Goal: Register for event/course

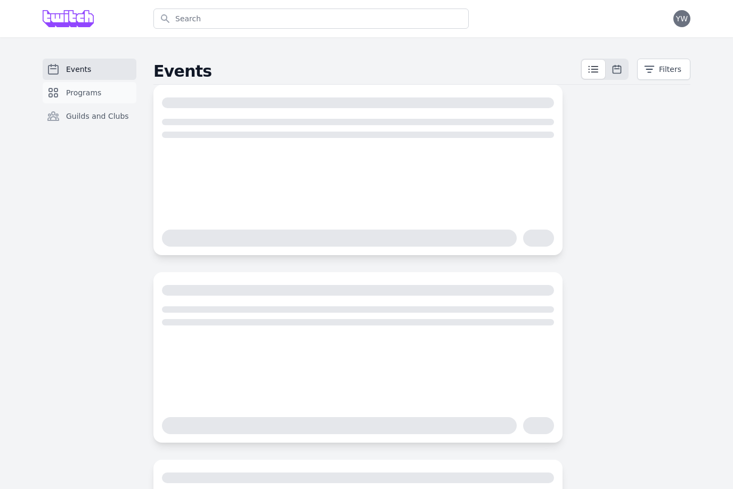
click at [79, 89] on span "Programs" at bounding box center [83, 92] width 35 height 11
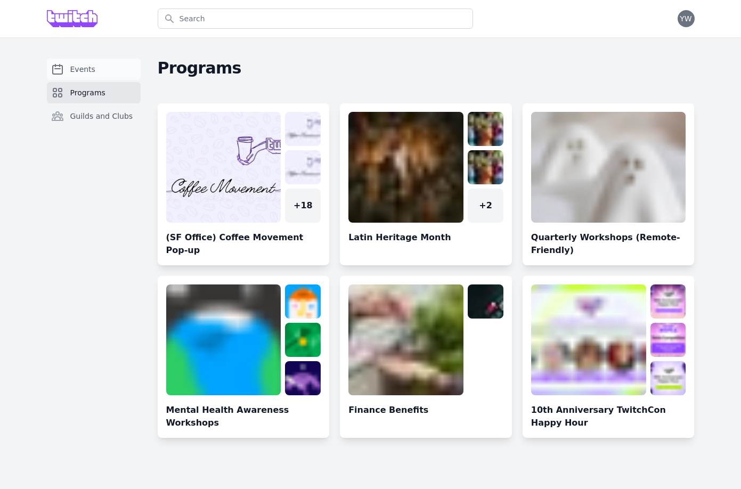
click at [78, 69] on span "Events" at bounding box center [82, 69] width 25 height 11
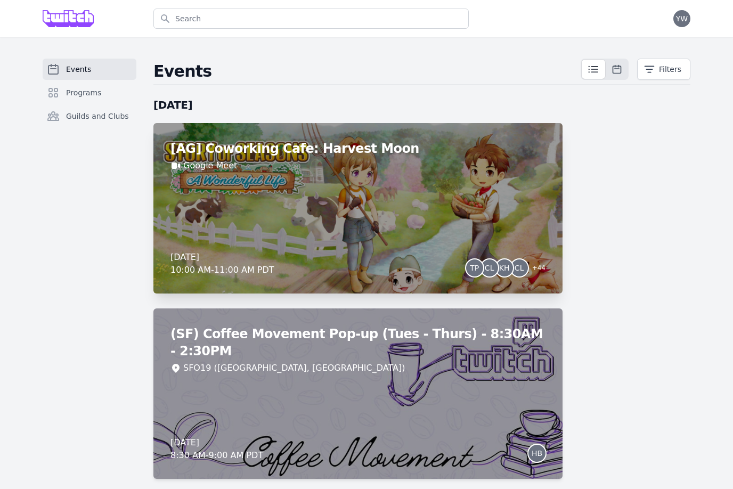
click at [549, 160] on div "[AG] Coworking Cafe: Harvest Moon Google Meet [DATE] 10:00 AM - 11:00 AM PDT TP…" at bounding box center [357, 208] width 409 height 170
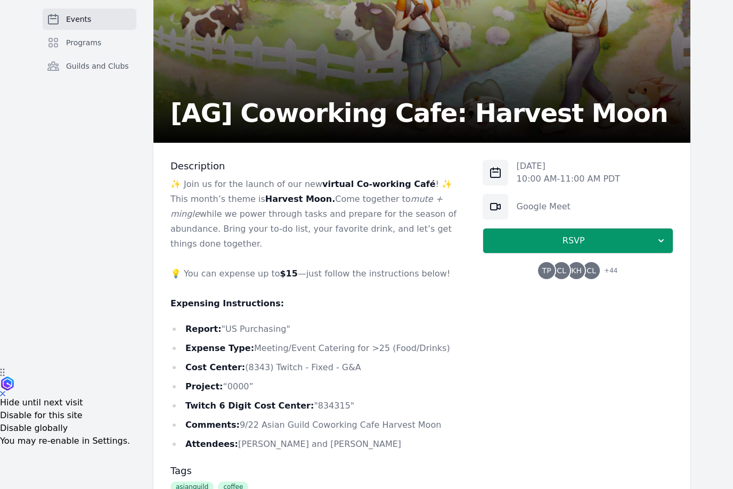
scroll to position [247, 0]
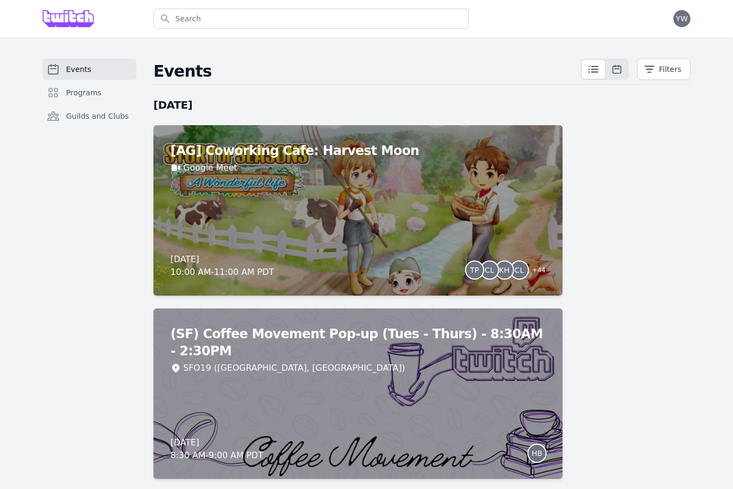
click at [368, 173] on div "[AG] Coworking Cafe: Harvest Moon Google Meet [DATE] 10:00 AM - 11:00 AM PDT TP…" at bounding box center [357, 210] width 409 height 170
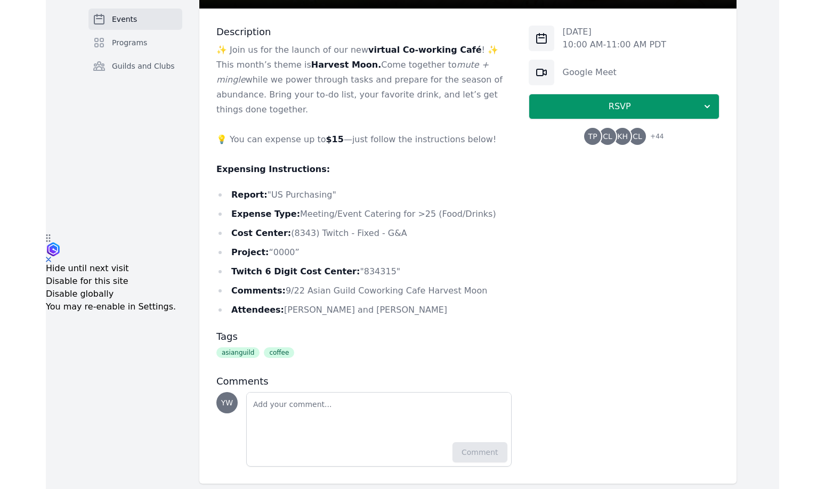
scroll to position [256, 0]
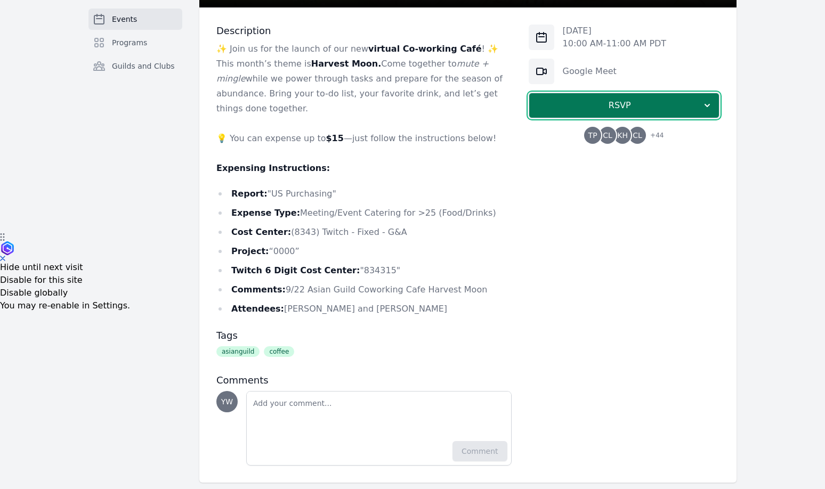
click at [591, 105] on span "RSVP" at bounding box center [619, 105] width 164 height 13
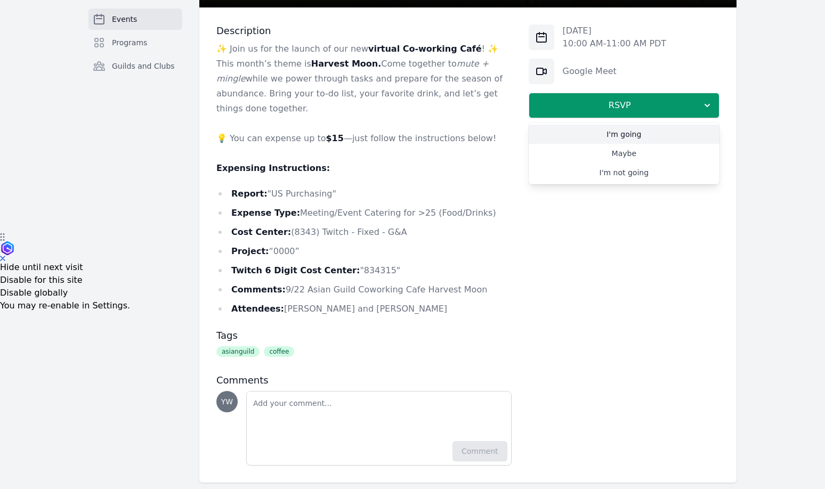
click at [597, 134] on link "I'm going" at bounding box center [623, 134] width 191 height 19
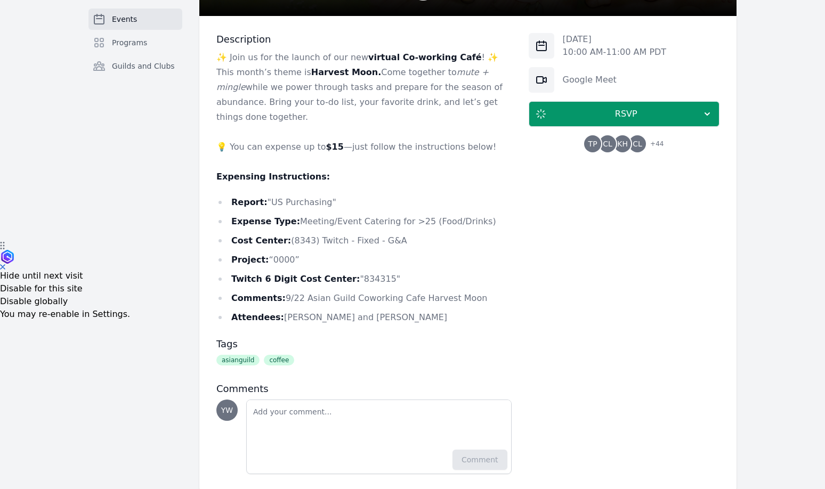
scroll to position [249, 0]
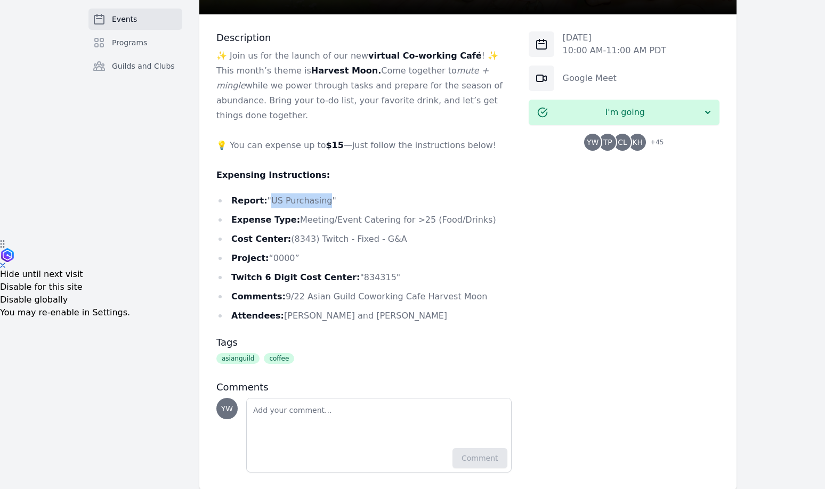
drag, startPoint x: 317, startPoint y: 186, endPoint x: 268, endPoint y: 185, distance: 49.0
click at [268, 193] on li "Report: "US Purchasing"" at bounding box center [363, 200] width 295 height 15
copy li "US Purchasing"
drag, startPoint x: 292, startPoint y: 207, endPoint x: 476, endPoint y: 206, distance: 183.8
click at [476, 213] on li "Expense Type: Meeting/Event Catering for >25 (Food/Drinks)" at bounding box center [363, 220] width 295 height 15
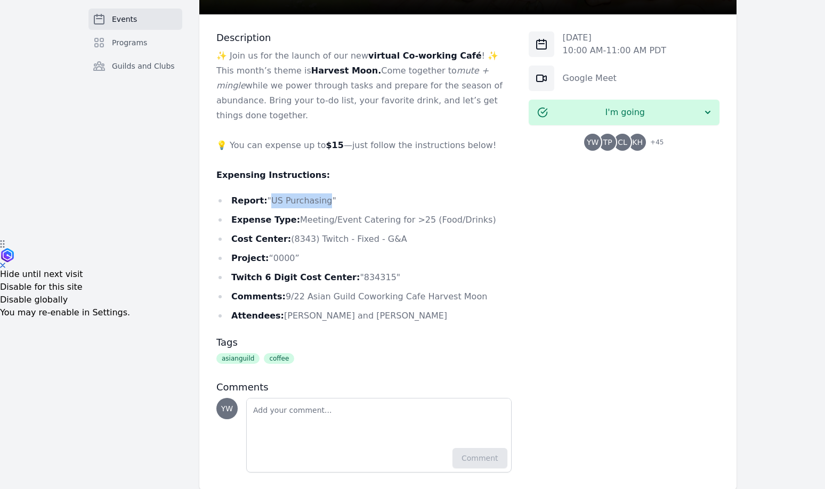
copy li "Meeting/Event Catering for >25 (Food/Drinks)"
drag, startPoint x: 312, startPoint y: 224, endPoint x: 387, endPoint y: 228, distance: 75.8
click at [387, 232] on li "Cost Center: (8343) Twitch - Fixed - G&A" at bounding box center [363, 239] width 295 height 15
click at [399, 232] on li "Cost Center: (8343) Twitch - Fixed - G&A" at bounding box center [363, 239] width 295 height 15
drag, startPoint x: 397, startPoint y: 223, endPoint x: 283, endPoint y: 226, distance: 114.0
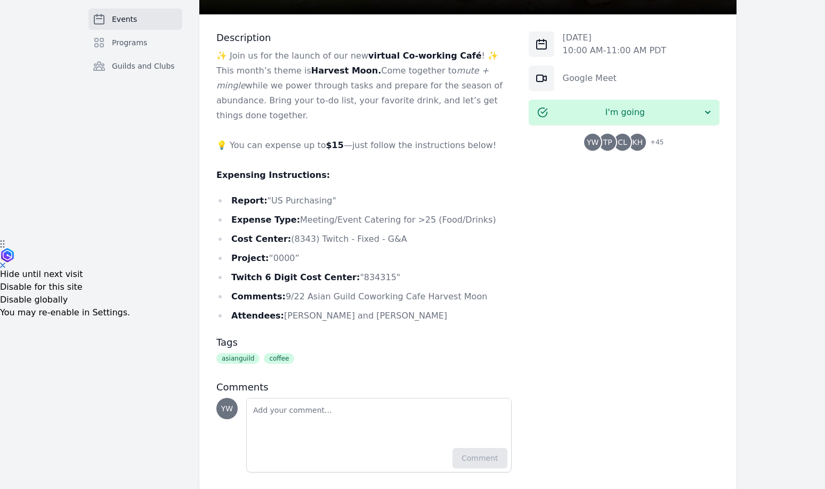
click at [283, 232] on li "Cost Center: (8343) Twitch - Fixed - G&A" at bounding box center [363, 239] width 295 height 15
copy li "(8343) Twitch - Fixed - G&A"
drag, startPoint x: 293, startPoint y: 204, endPoint x: 470, endPoint y: 200, distance: 176.9
click at [470, 213] on li "Expense Type: Meeting/Event Catering for >25 (Food/Drinks)" at bounding box center [363, 220] width 295 height 15
copy li "Meeting/Event Catering for >25 (Food/Drinks)"
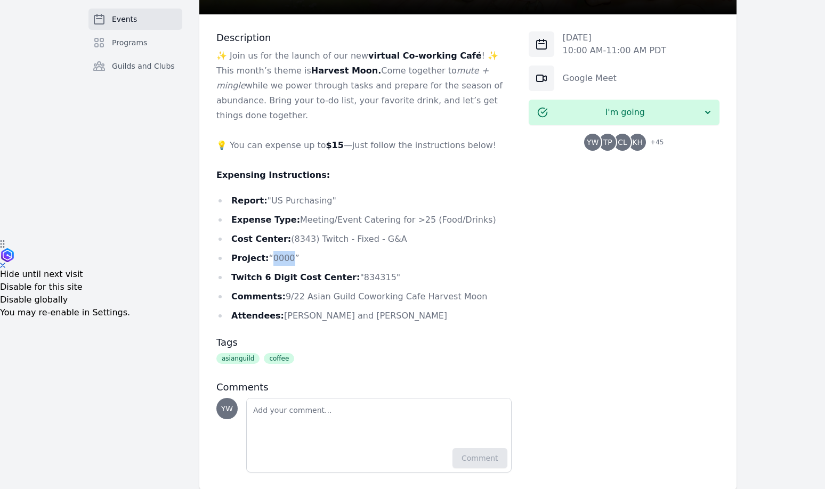
drag, startPoint x: 270, startPoint y: 244, endPoint x: 289, endPoint y: 242, distance: 19.3
click at [289, 251] on li "Project: “0000”" at bounding box center [363, 258] width 295 height 15
copy li "0000"
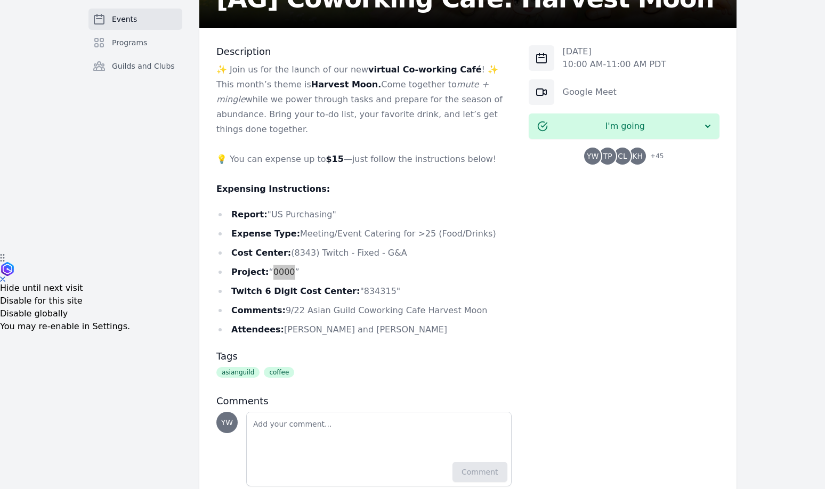
scroll to position [230, 0]
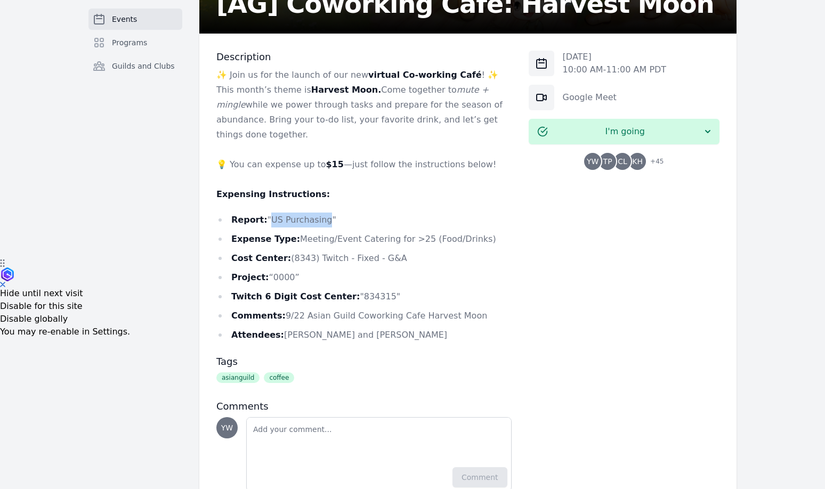
drag, startPoint x: 268, startPoint y: 205, endPoint x: 323, endPoint y: 203, distance: 54.9
click at [323, 213] on li "Report: "US Purchasing"" at bounding box center [363, 220] width 295 height 15
copy li "US Purchasing"
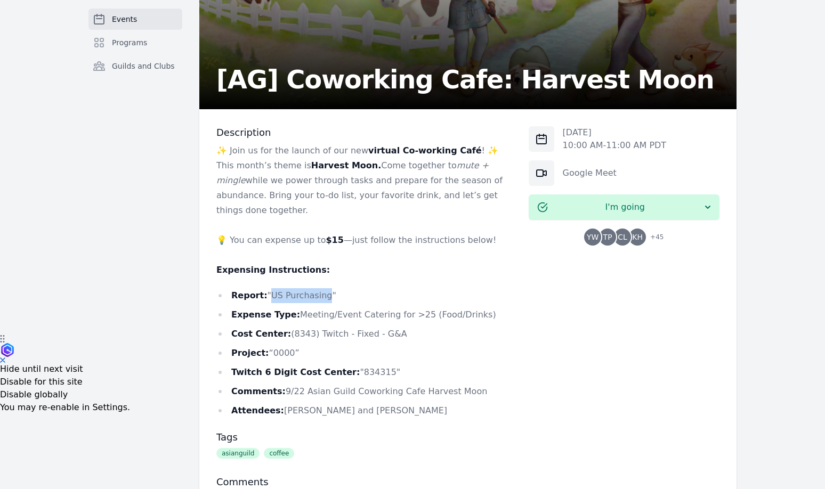
scroll to position [0, 0]
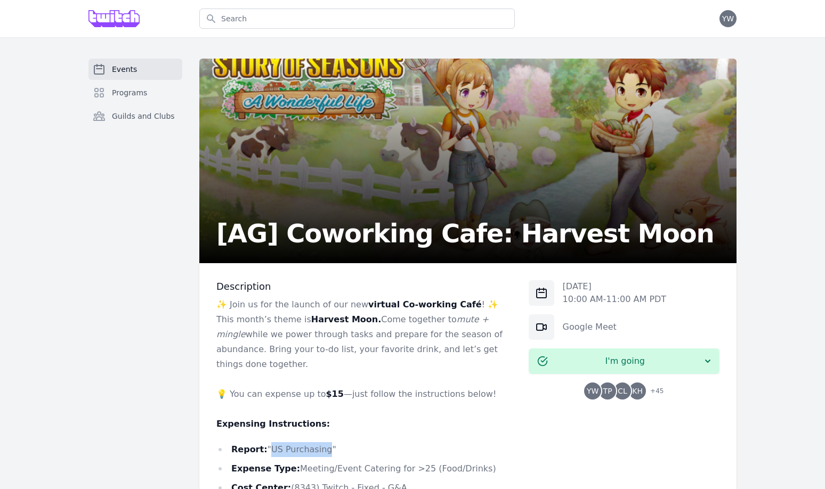
click at [143, 75] on link "Events" at bounding box center [135, 69] width 94 height 21
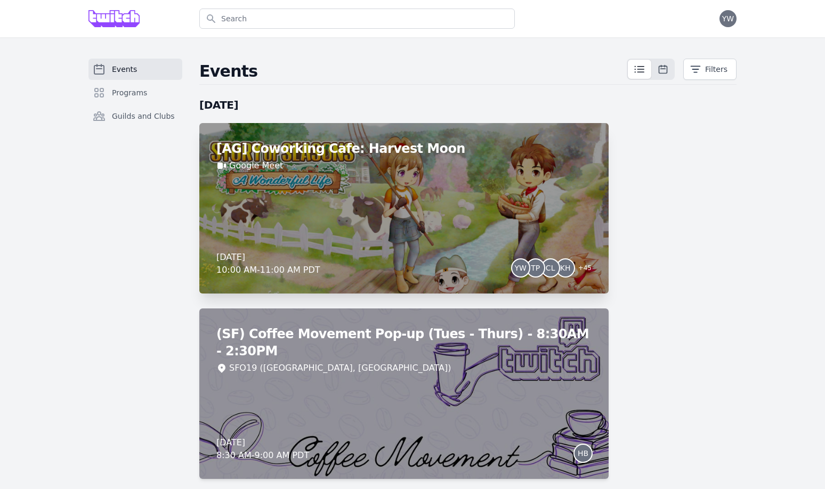
click at [488, 216] on div "[AG] Coworking Cafe: Harvest Moon Google Meet [DATE] 10:00 AM - 11:00 AM PDT YW…" at bounding box center [403, 208] width 409 height 170
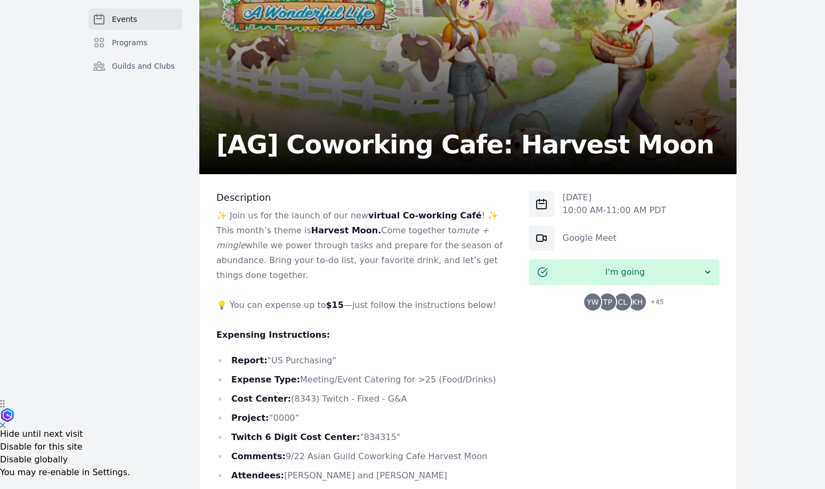
scroll to position [90, 0]
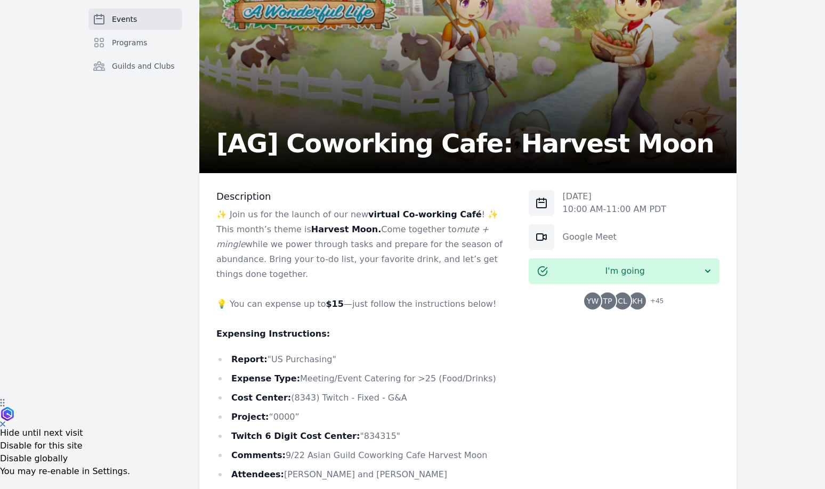
click at [322, 352] on li "Report: "US Purchasing"" at bounding box center [363, 359] width 295 height 15
drag, startPoint x: 322, startPoint y: 346, endPoint x: 268, endPoint y: 350, distance: 53.9
click at [268, 352] on li "Report: "US Purchasing"" at bounding box center [363, 359] width 295 height 15
copy li "US Purchasing"
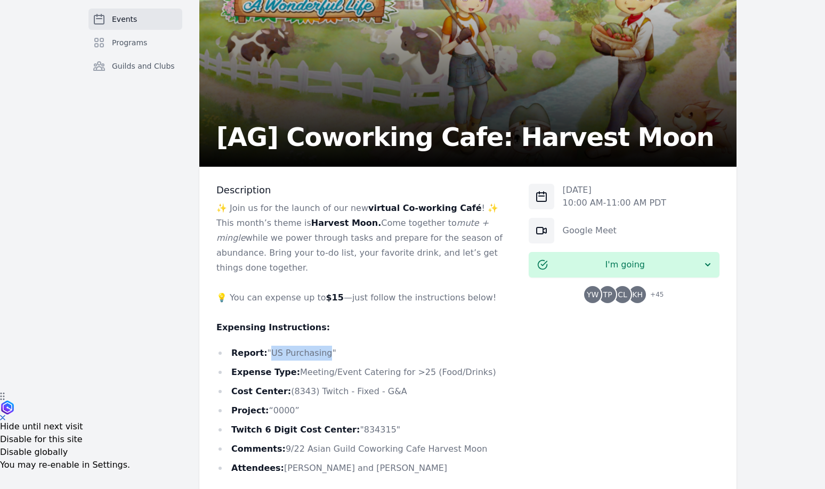
scroll to position [108, 0]
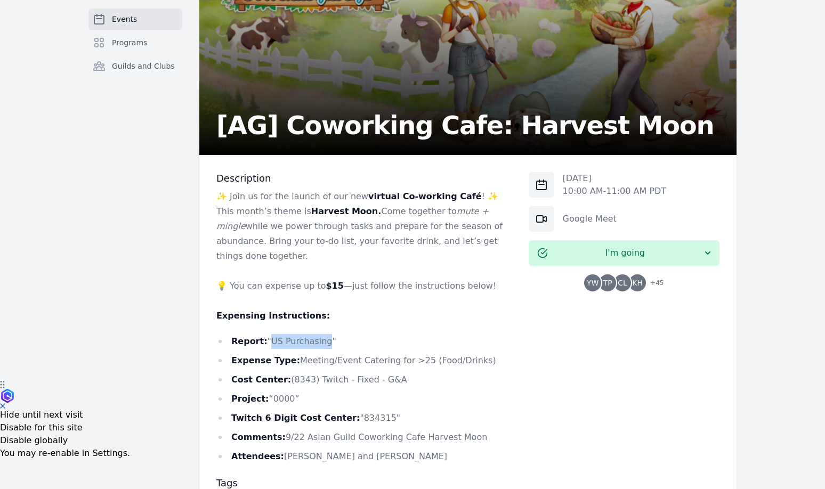
drag, startPoint x: 281, startPoint y: 422, endPoint x: 597, endPoint y: 392, distance: 317.3
click at [483, 430] on li "Comments: 9/22 Asian Guild Coworking Cafe Harvest Moon" at bounding box center [363, 437] width 295 height 15
copy li "9/22 Asian Guild Coworking Cafe Harvest Moon"
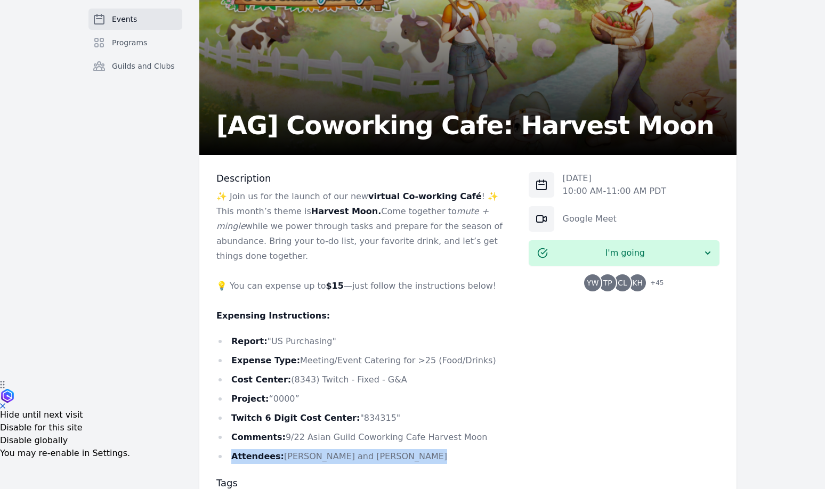
drag, startPoint x: 229, startPoint y: 445, endPoint x: 462, endPoint y: 442, distance: 232.8
click at [460, 449] on li "Attendees: [PERSON_NAME] and [PERSON_NAME]" at bounding box center [363, 456] width 295 height 15
copy li "Attendees: [PERSON_NAME] and [PERSON_NAME]"
click at [182, 54] on div "Events Programs Guilds and Clubs [AG] Coworking Cafe: Harvest Moon Description …" at bounding box center [412, 290] width 682 height 680
click at [150, 25] on link "Events" at bounding box center [135, 19] width 94 height 21
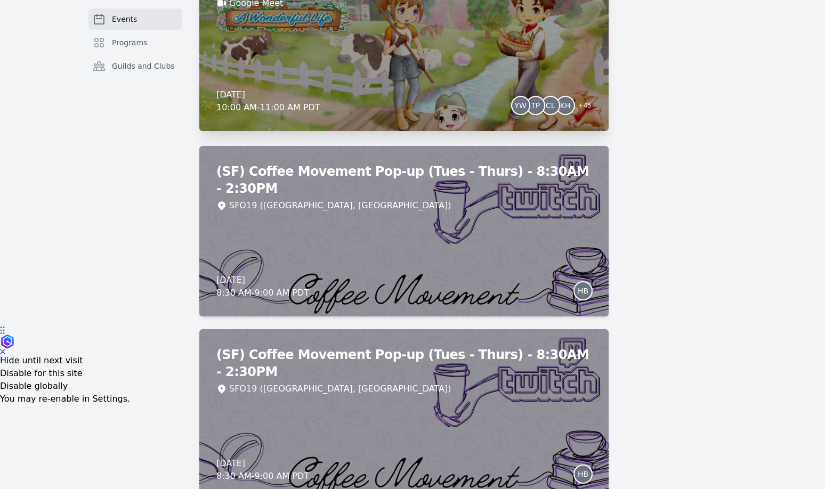
scroll to position [164, 0]
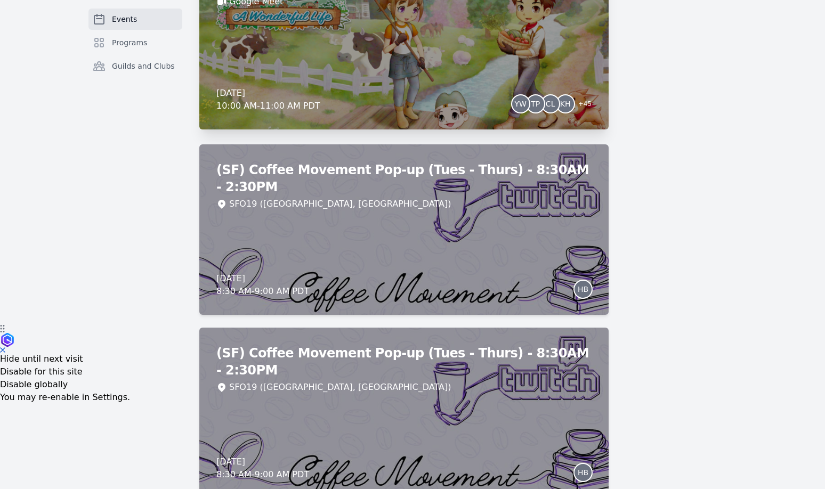
click at [345, 101] on div "[DATE] 10:00 AM - 11:00 AM PDT YW TP CL KH + 45" at bounding box center [403, 100] width 375 height 26
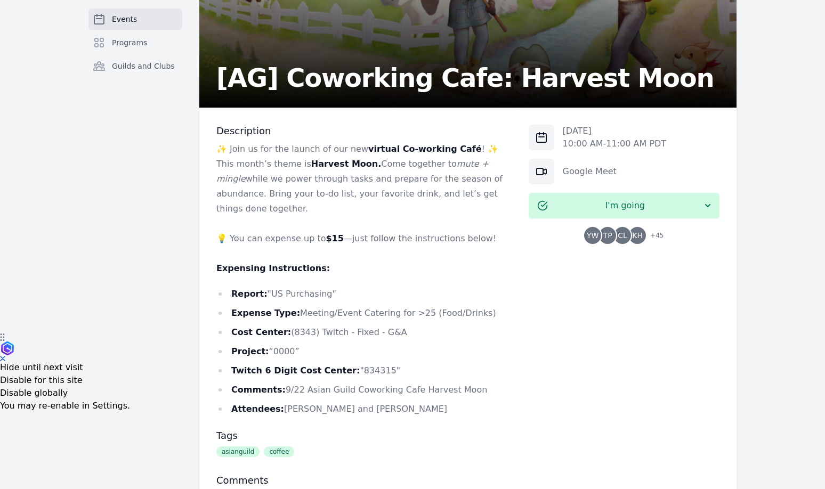
scroll to position [232, 0]
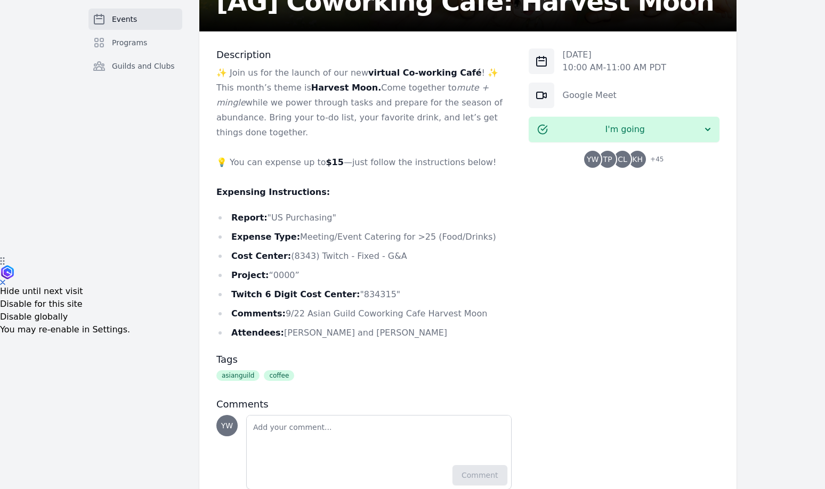
drag, startPoint x: 270, startPoint y: 200, endPoint x: 320, endPoint y: 205, distance: 50.3
click at [311, 210] on li "Report: "US Purchasing"" at bounding box center [363, 217] width 295 height 15
drag, startPoint x: 324, startPoint y: 203, endPoint x: 268, endPoint y: 205, distance: 55.9
click at [268, 210] on li "Report: "US Purchasing"" at bounding box center [363, 217] width 295 height 15
copy li "US Purchasing"
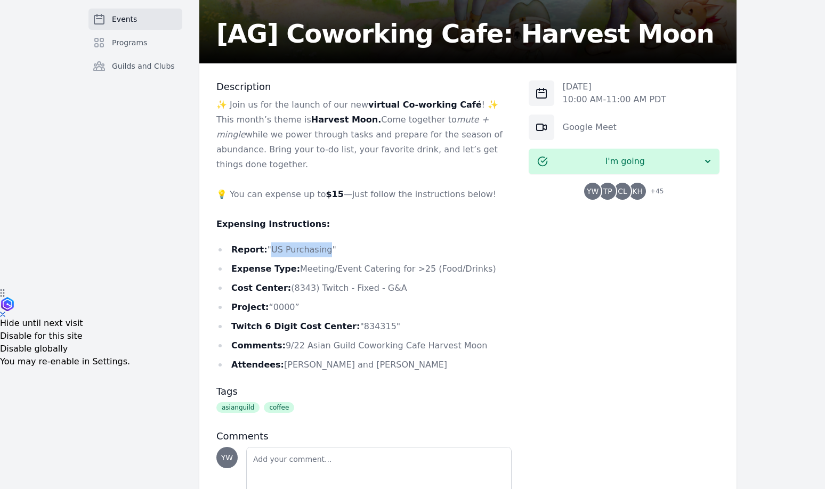
scroll to position [199, 0]
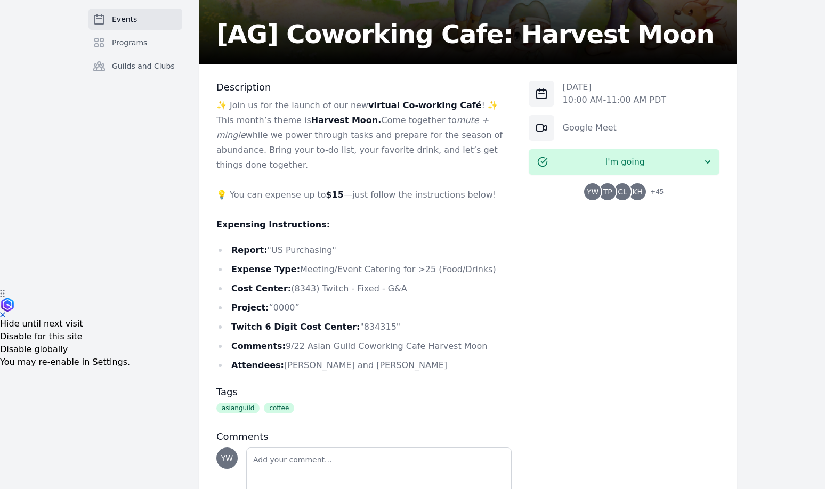
click at [530, 290] on div "[DATE] 10:00 AM - 11:00 AM PDT Google Meet I'm going YW TP CL KH + 45" at bounding box center [623, 301] width 191 height 441
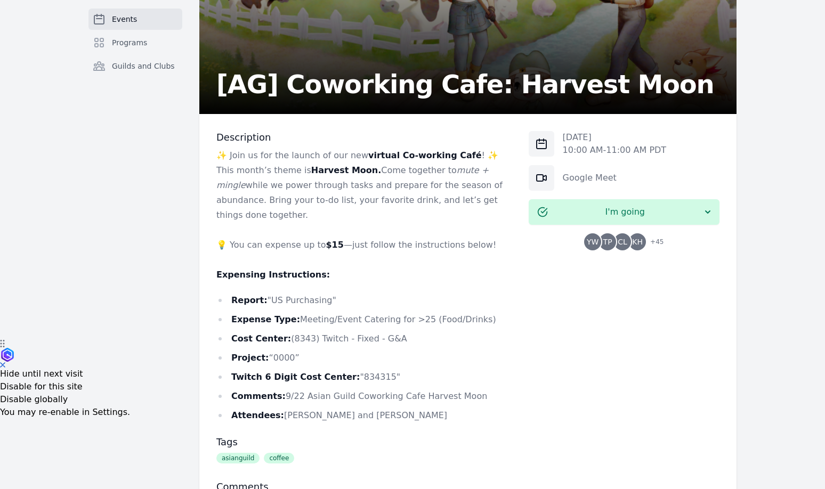
scroll to position [166, 0]
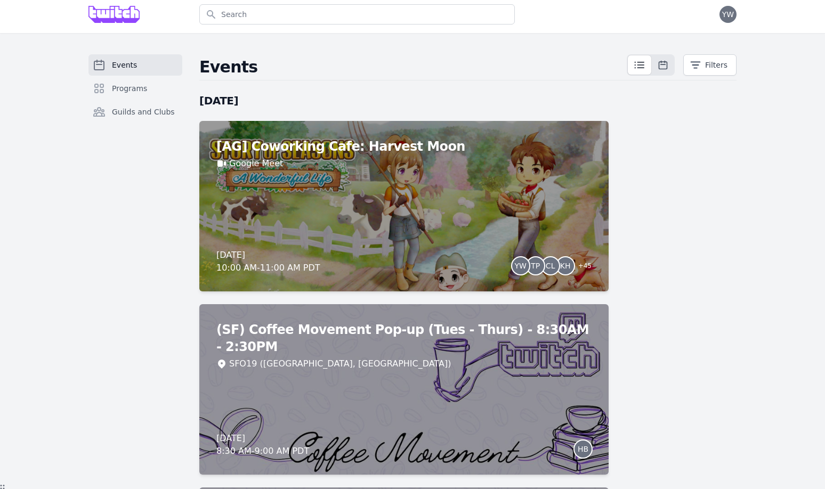
scroll to position [6, 0]
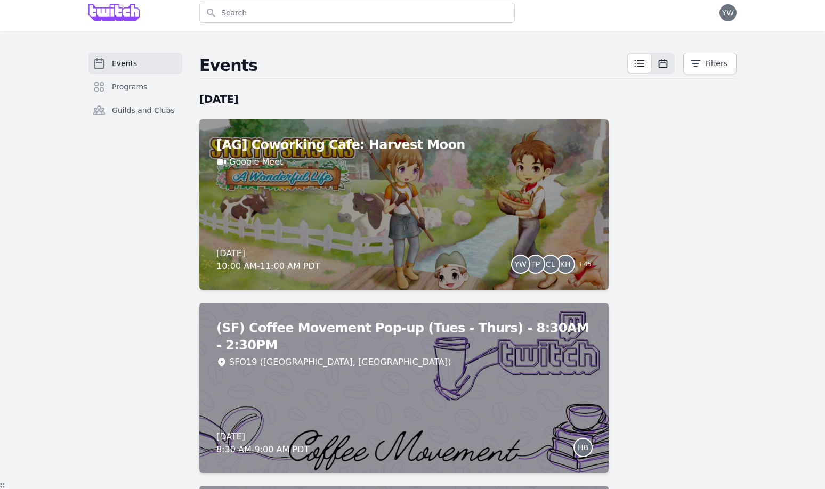
click at [644, 72] on span at bounding box center [638, 63] width 23 height 19
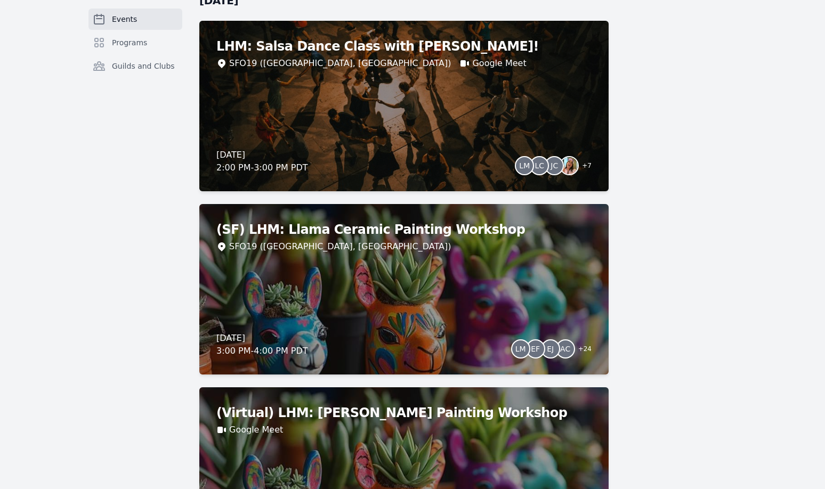
scroll to position [1739, 0]
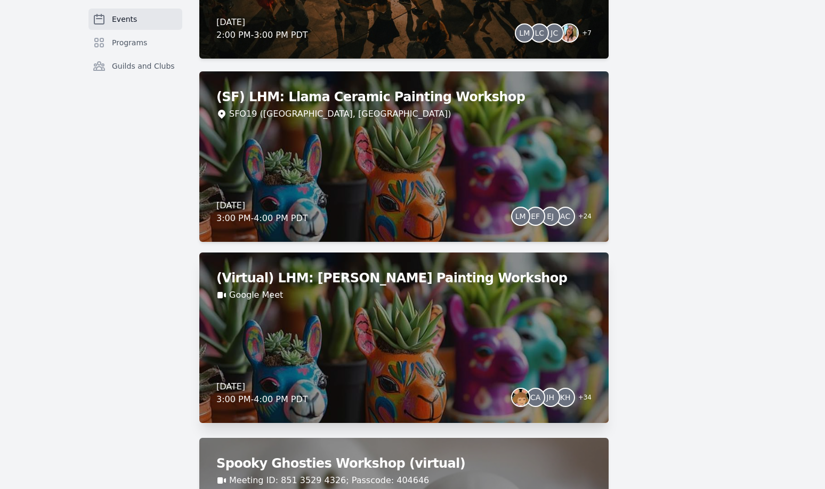
click at [420, 356] on div "(Virtual) LHM: Llama Ceramic Painting Workshop Google Meet [DATE] 3:00 PM - 4:0…" at bounding box center [403, 337] width 409 height 170
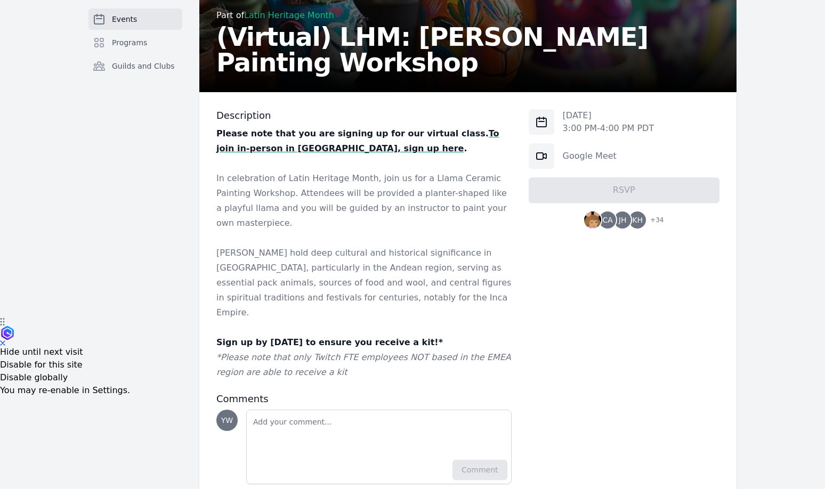
scroll to position [175, 0]
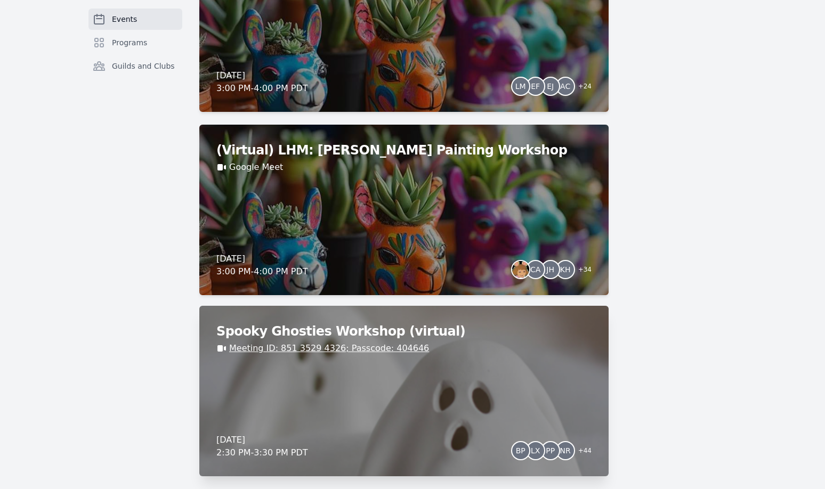
scroll to position [1868, 0]
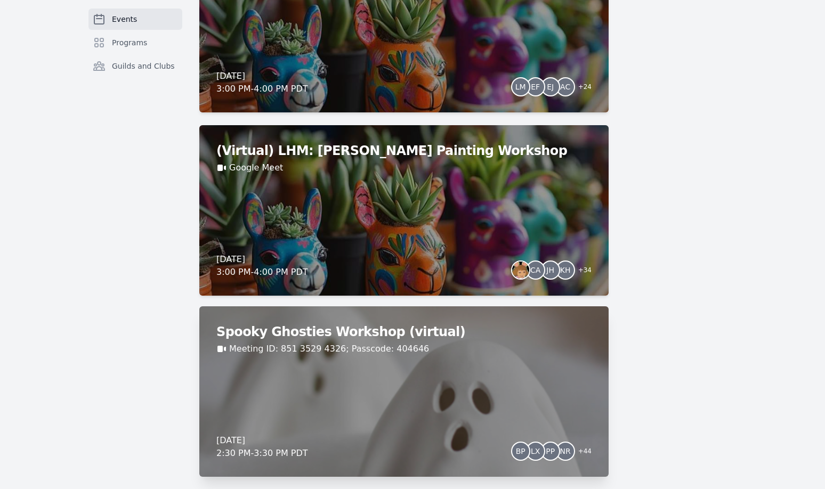
click at [458, 362] on div "Spooky Ghosties Workshop (virtual) Meeting ID: 851 3529 4326; Passcode: 404646 …" at bounding box center [403, 391] width 409 height 170
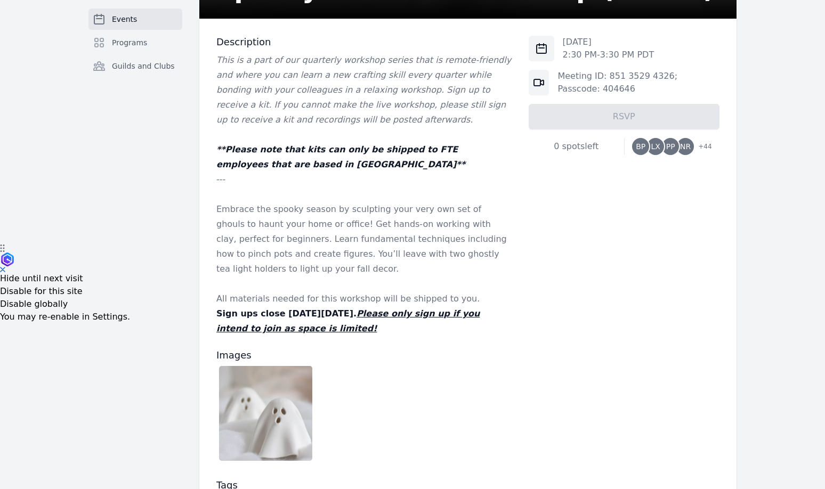
scroll to position [409, 0]
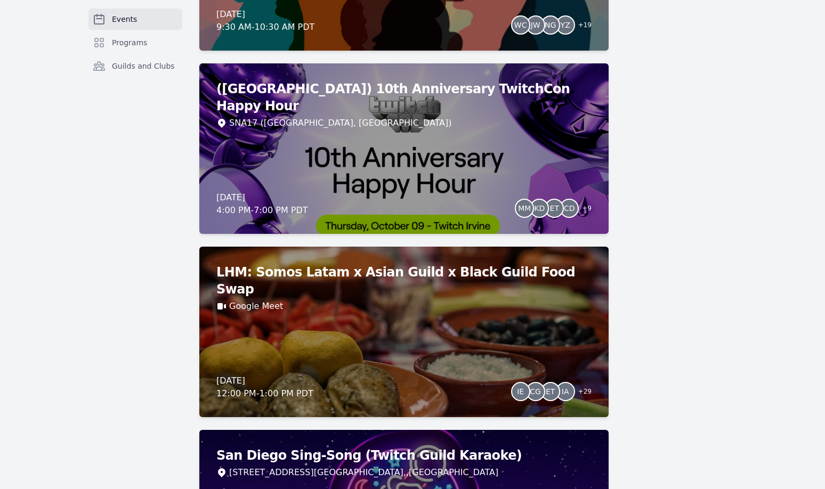
scroll to position [3554, 0]
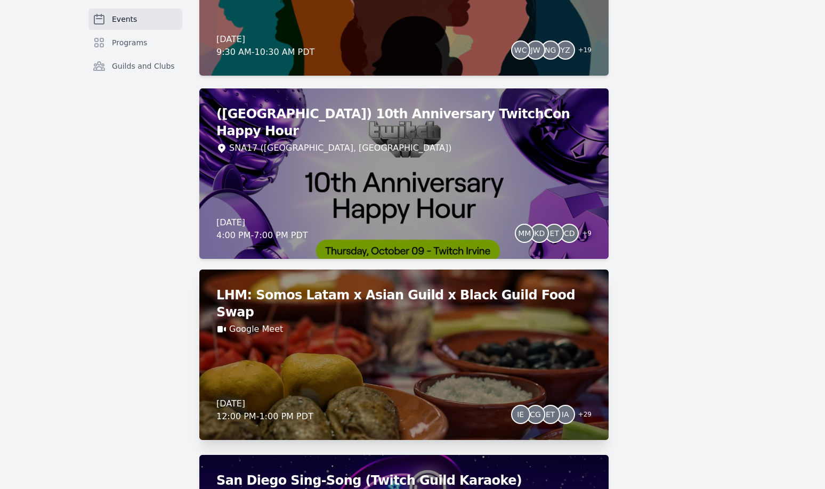
click at [260, 332] on div "LHM: Somos Latam x Asian Guild x Black Guild Food Swap Google Meet [DATE] 12:00…" at bounding box center [403, 355] width 409 height 170
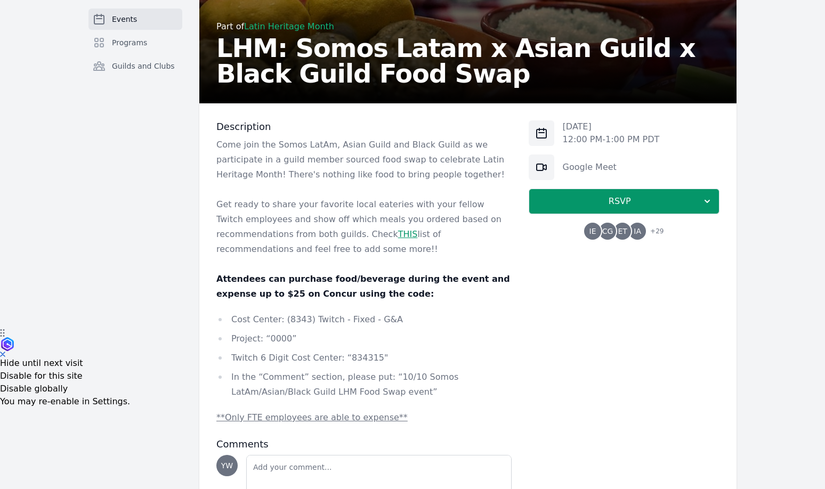
scroll to position [162, 0]
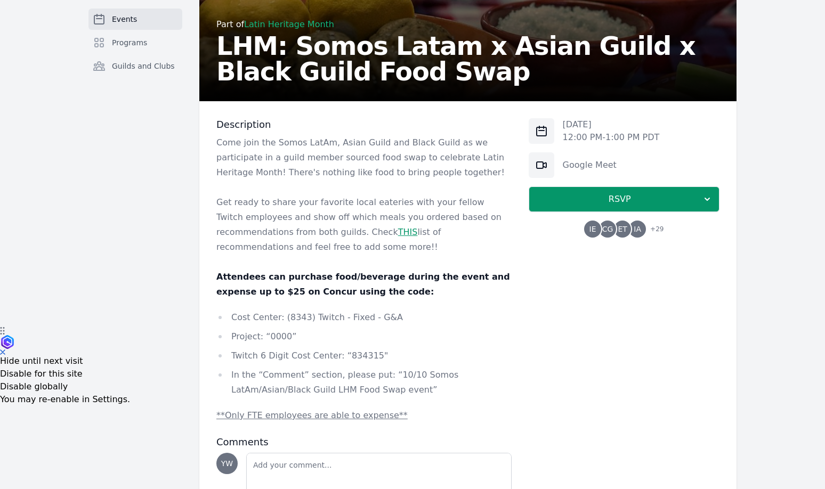
click at [398, 233] on link "THIS" at bounding box center [408, 232] width 20 height 10
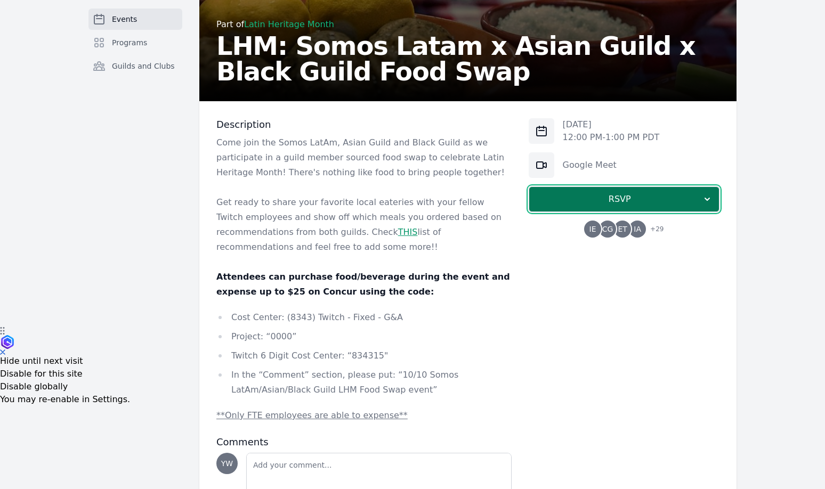
click at [648, 202] on span "RSVP" at bounding box center [619, 199] width 164 height 13
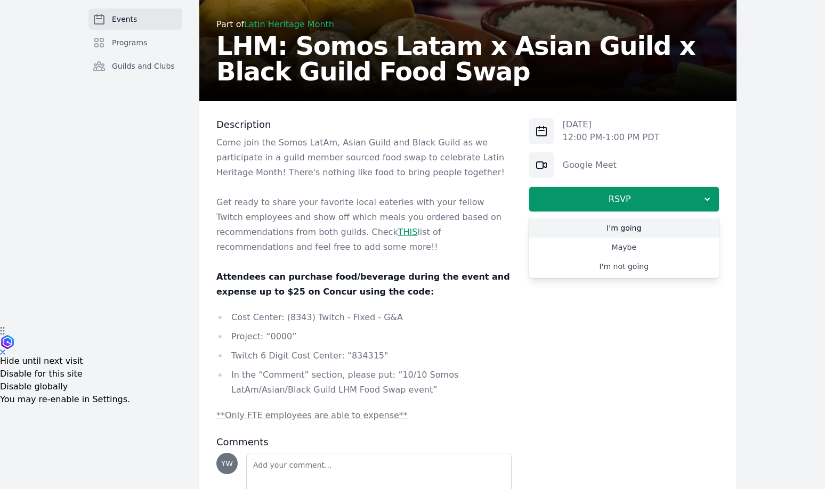
click at [655, 226] on link "I'm going" at bounding box center [623, 227] width 191 height 19
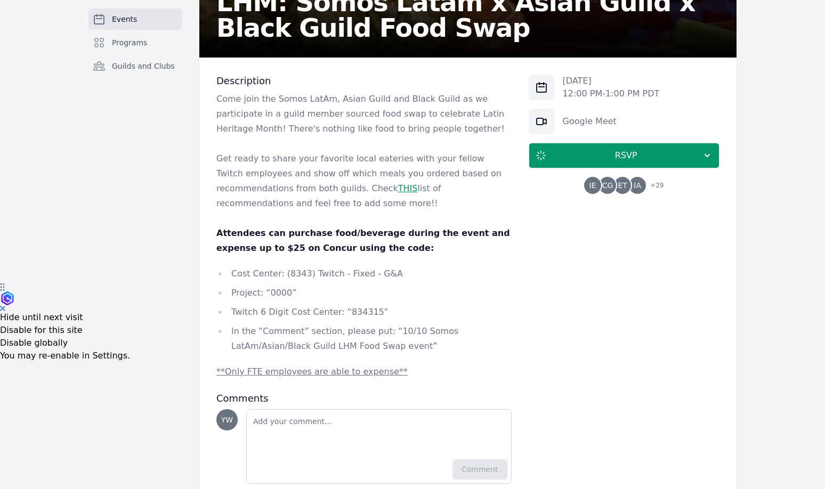
scroll to position [194, 0]
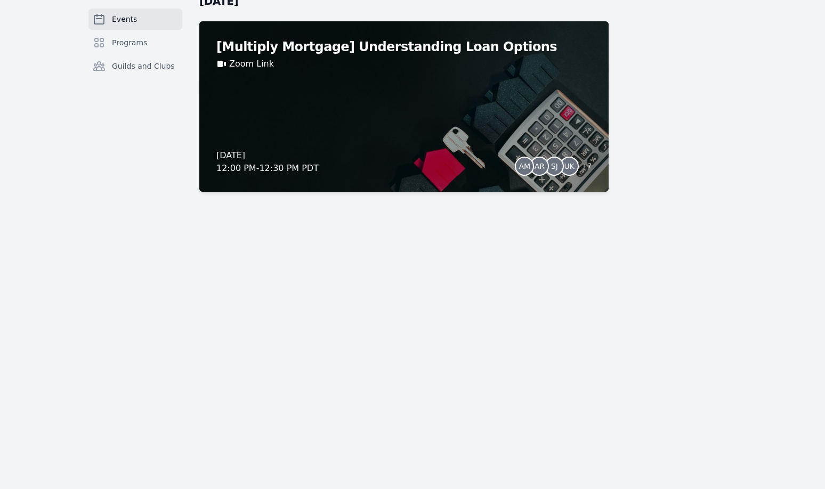
scroll to position [8368, 0]
